Goal: Task Accomplishment & Management: Complete application form

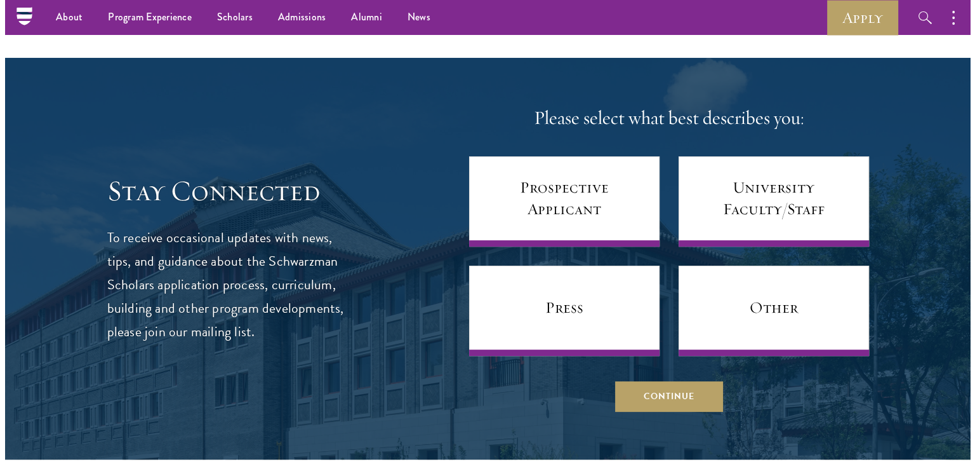
scroll to position [5097, 0]
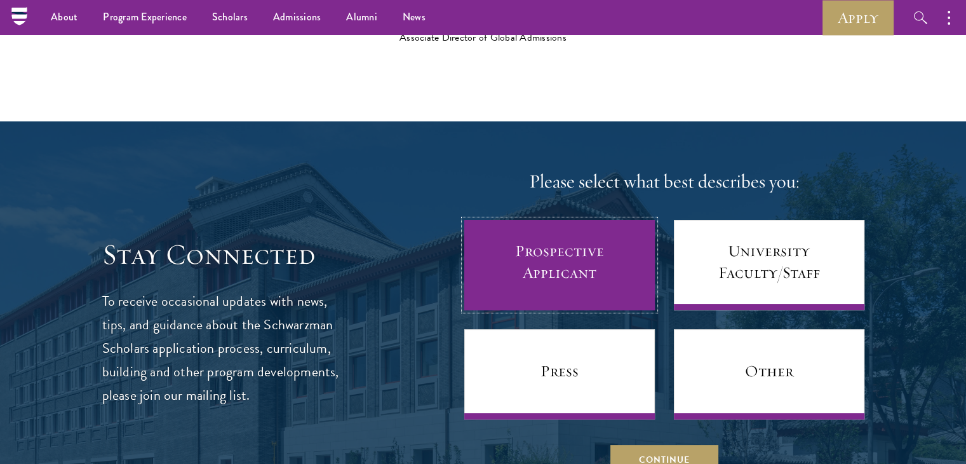
click at [584, 260] on link "Prospective Applicant" at bounding box center [559, 265] width 191 height 90
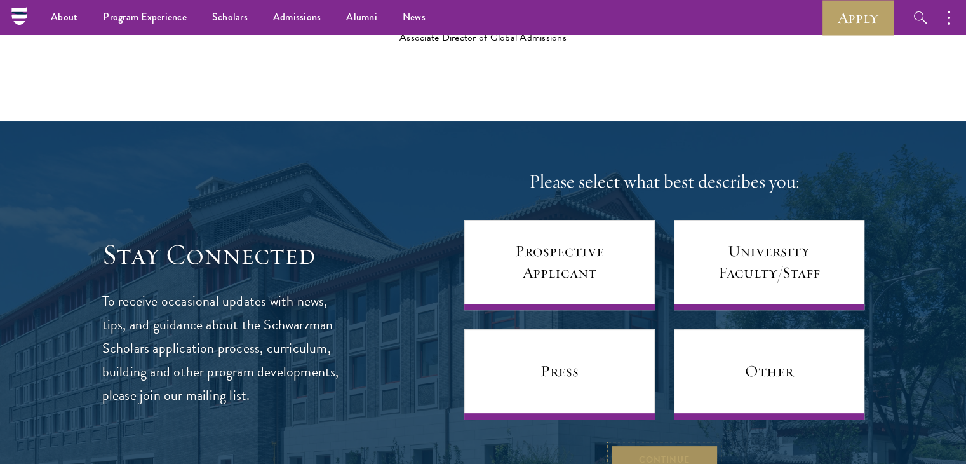
click at [666, 445] on button "Continue" at bounding box center [664, 460] width 108 height 30
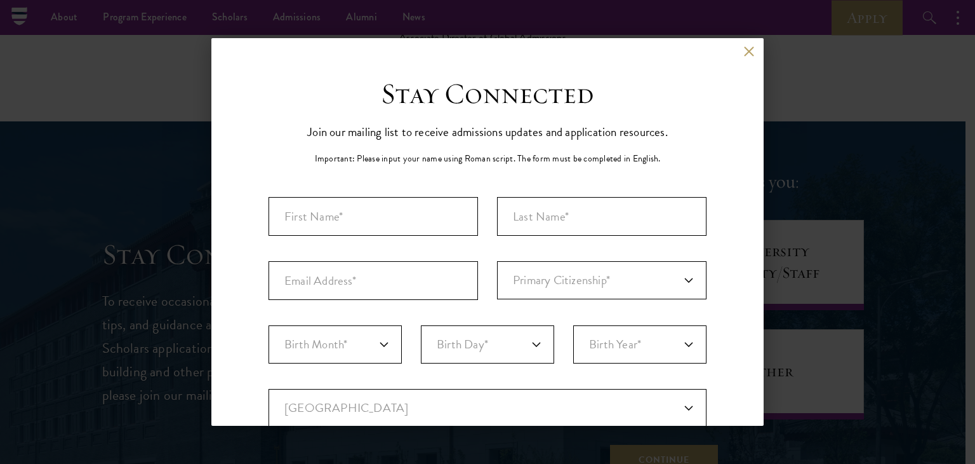
click at [742, 58] on div "Back" at bounding box center [487, 61] width 552 height 30
click at [744, 51] on button at bounding box center [749, 51] width 11 height 11
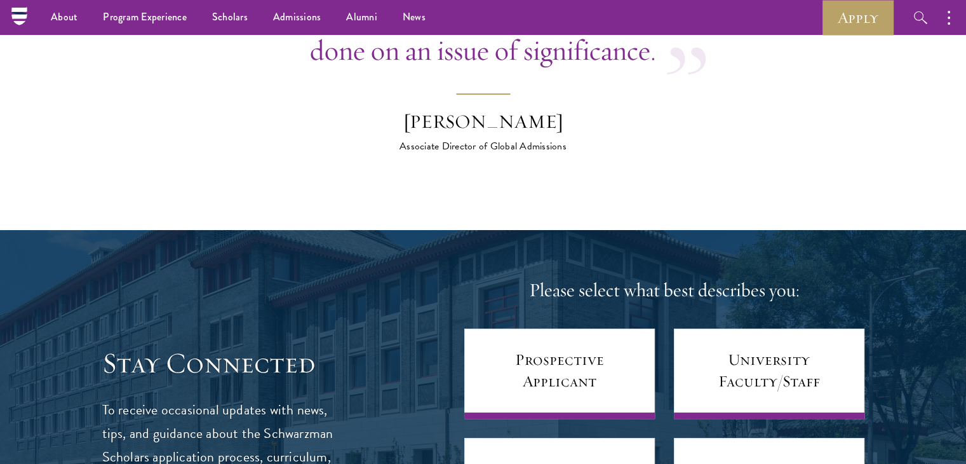
scroll to position [4783, 0]
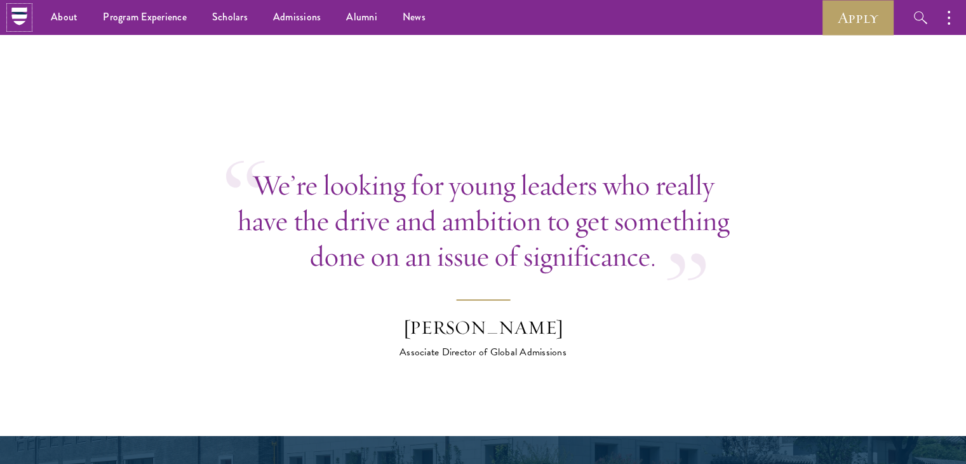
click at [17, 20] on icon at bounding box center [20, 16] width 20 height 20
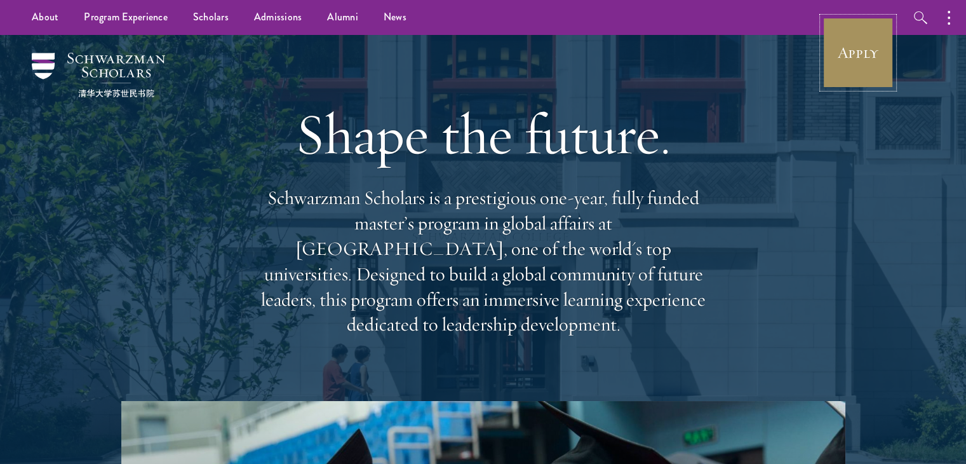
click at [857, 64] on link "Apply" at bounding box center [857, 52] width 71 height 71
